Goal: Check status: Check status

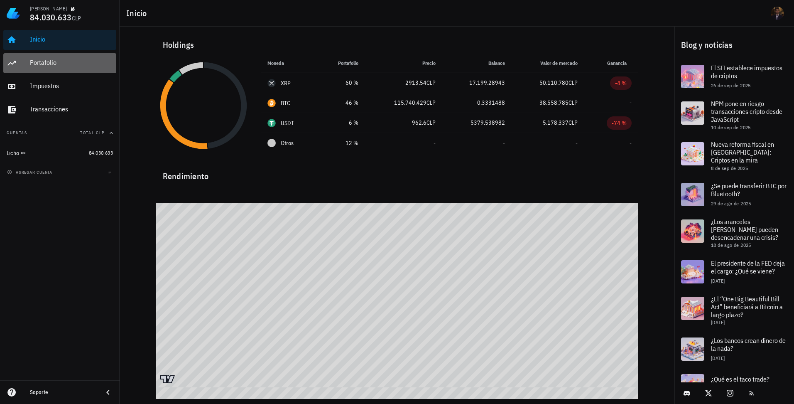
click at [44, 62] on div "Portafolio" at bounding box center [71, 63] width 83 height 8
